Goal: Find specific page/section: Find specific page/section

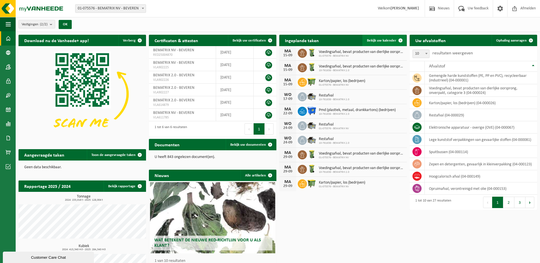
click at [387, 39] on span "Bekijk uw kalender" at bounding box center [381, 41] width 29 height 4
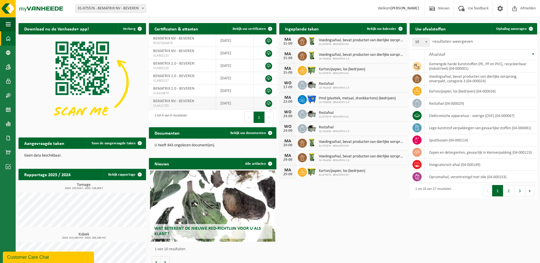
scroll to position [2, 0]
